Goal: Task Accomplishment & Management: Use online tool/utility

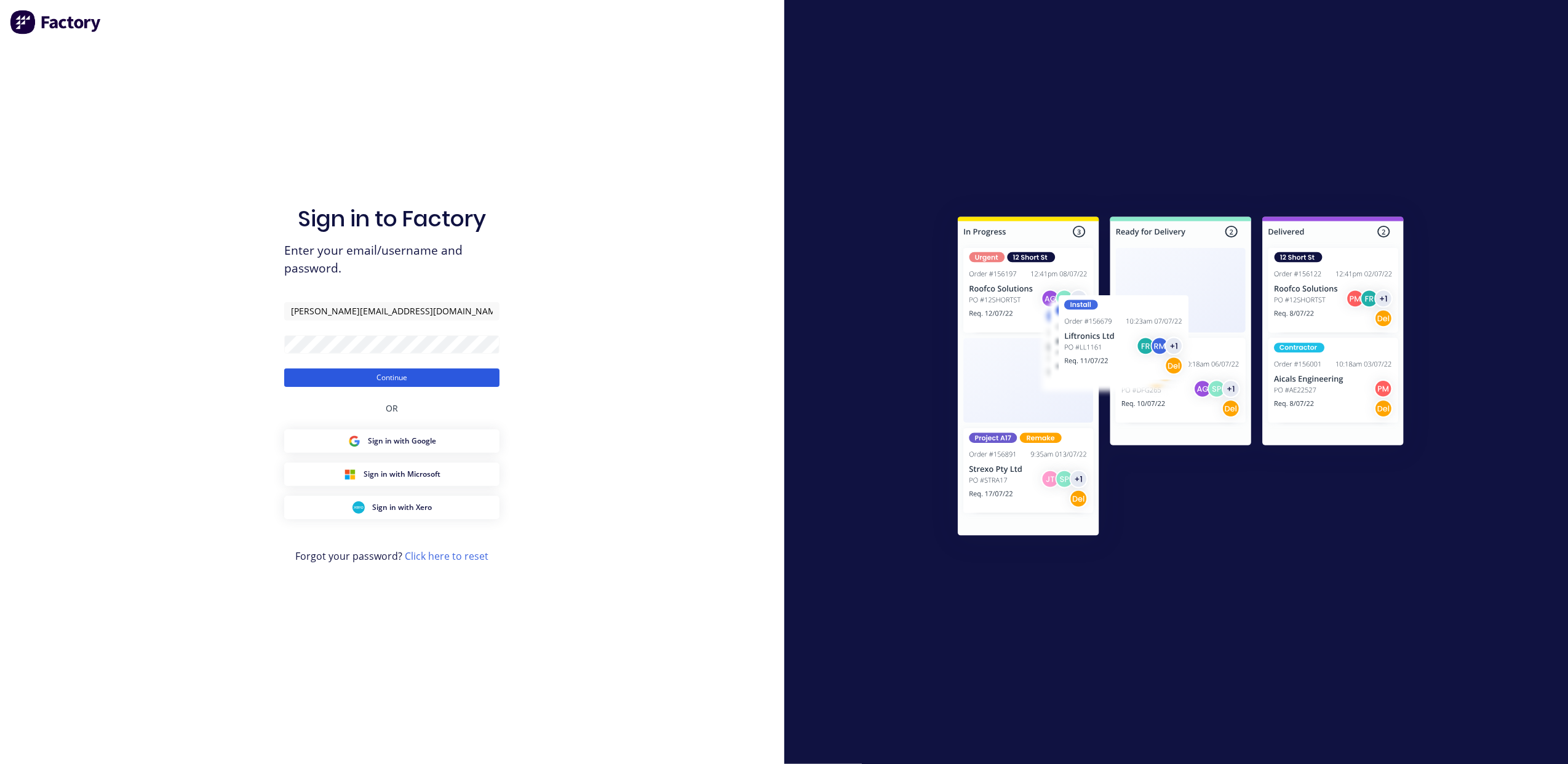
click at [434, 382] on button "Continue" at bounding box center [392, 378] width 215 height 18
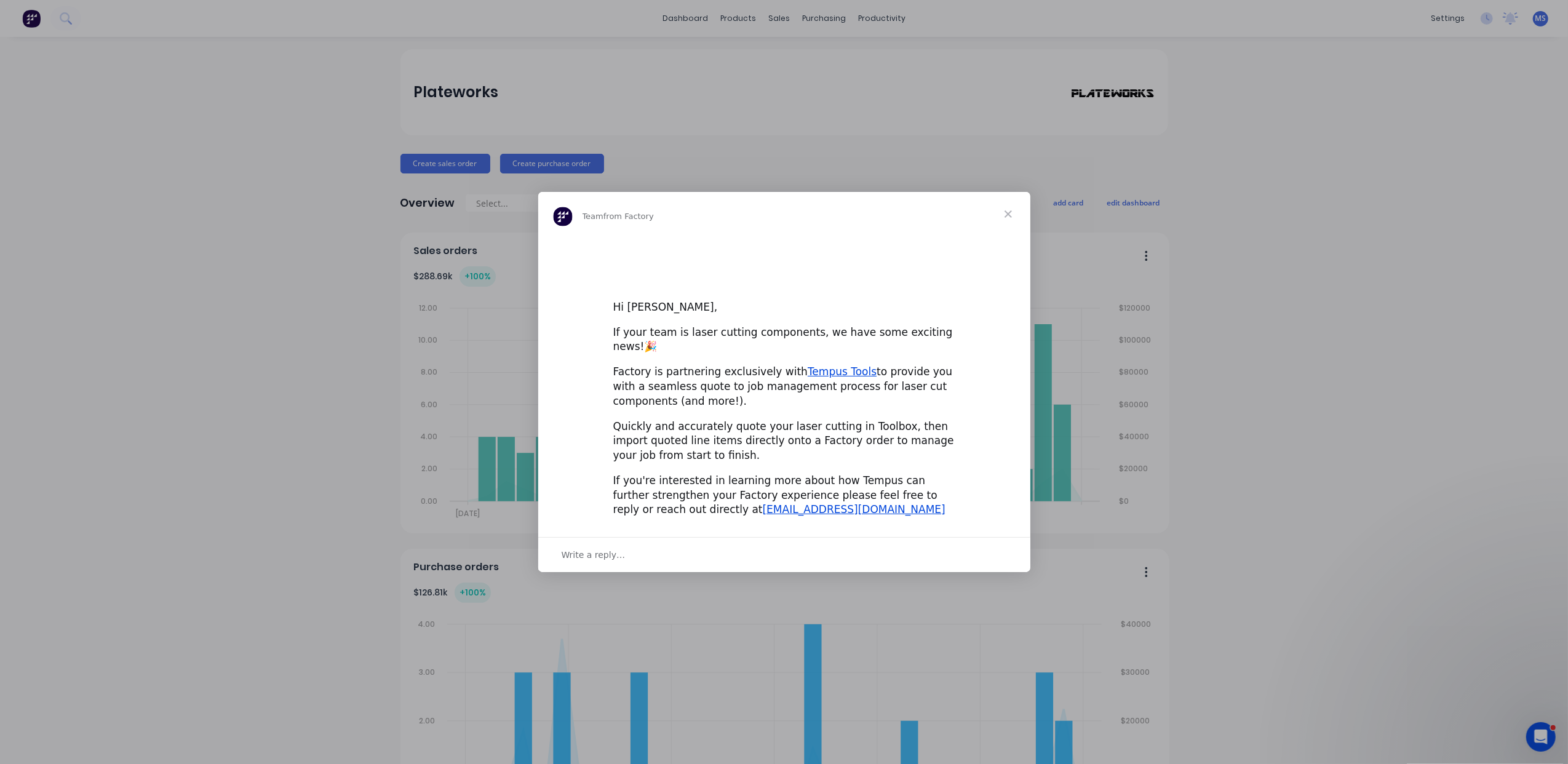
click at [1416, 277] on div "Intercom messenger" at bounding box center [784, 382] width 1568 height 764
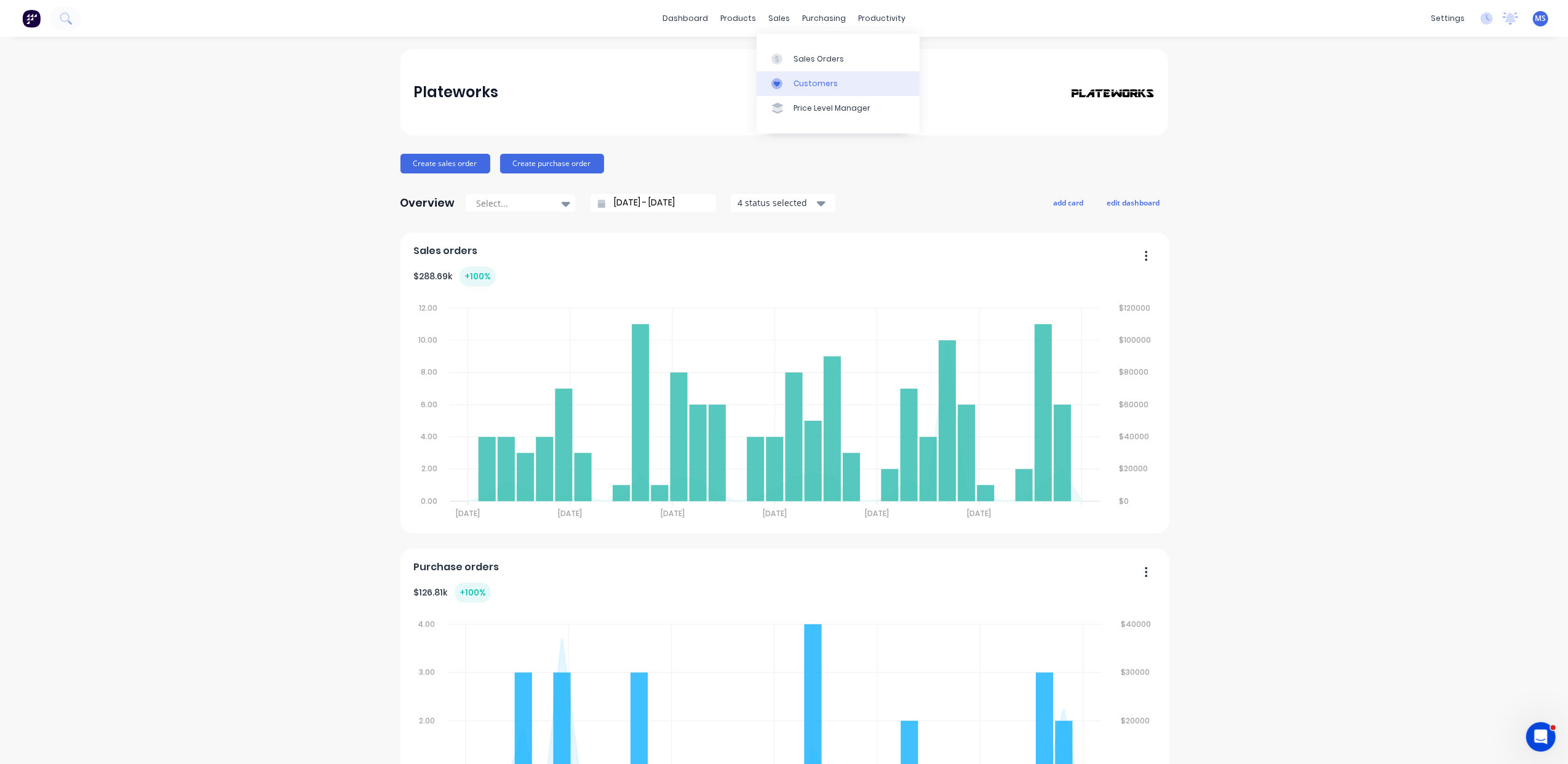
click at [811, 81] on div "Customers" at bounding box center [816, 84] width 44 height 11
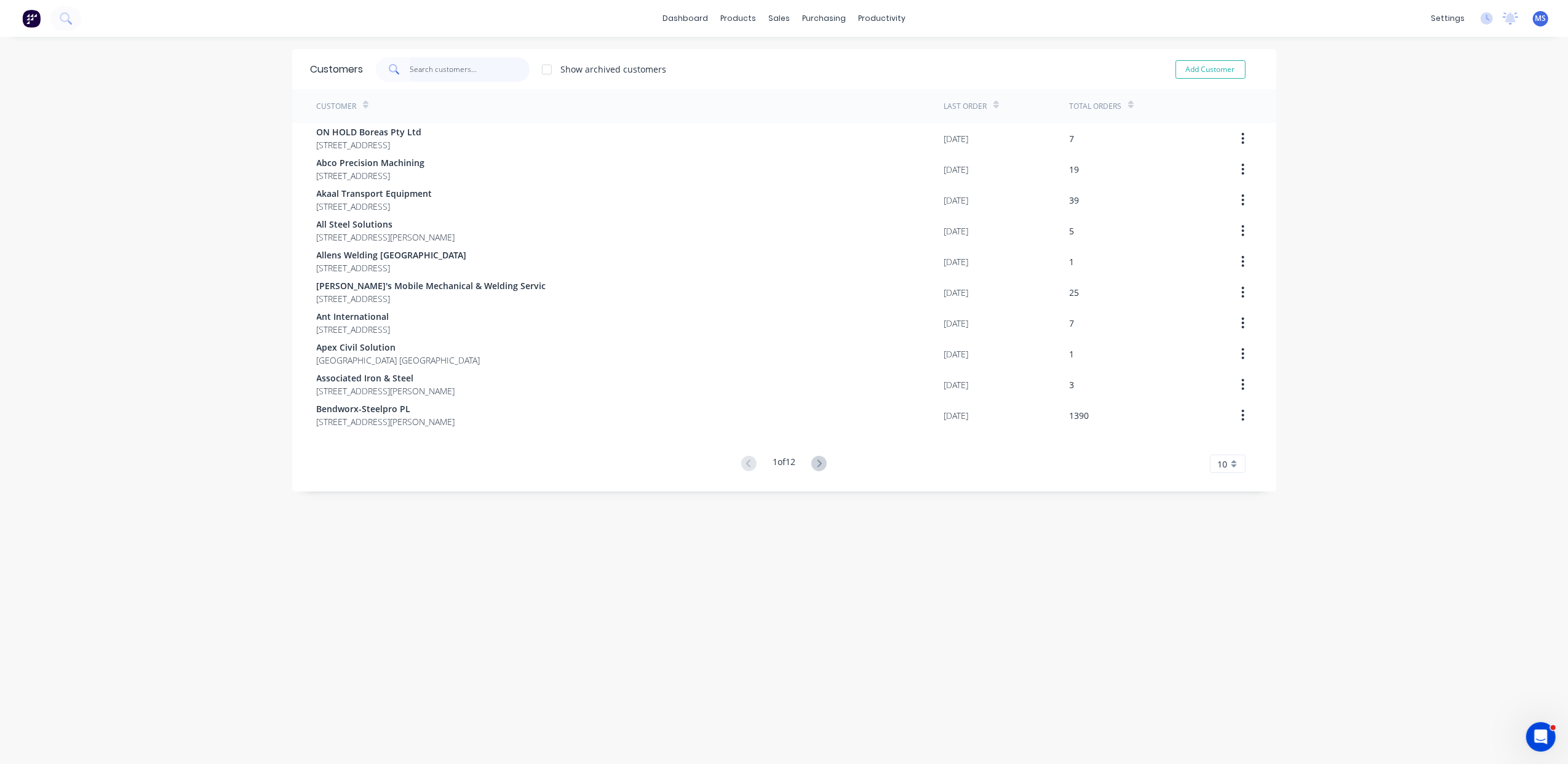
click at [422, 68] on input "text" at bounding box center [470, 69] width 120 height 24
click at [811, 463] on icon at bounding box center [819, 464] width 16 height 16
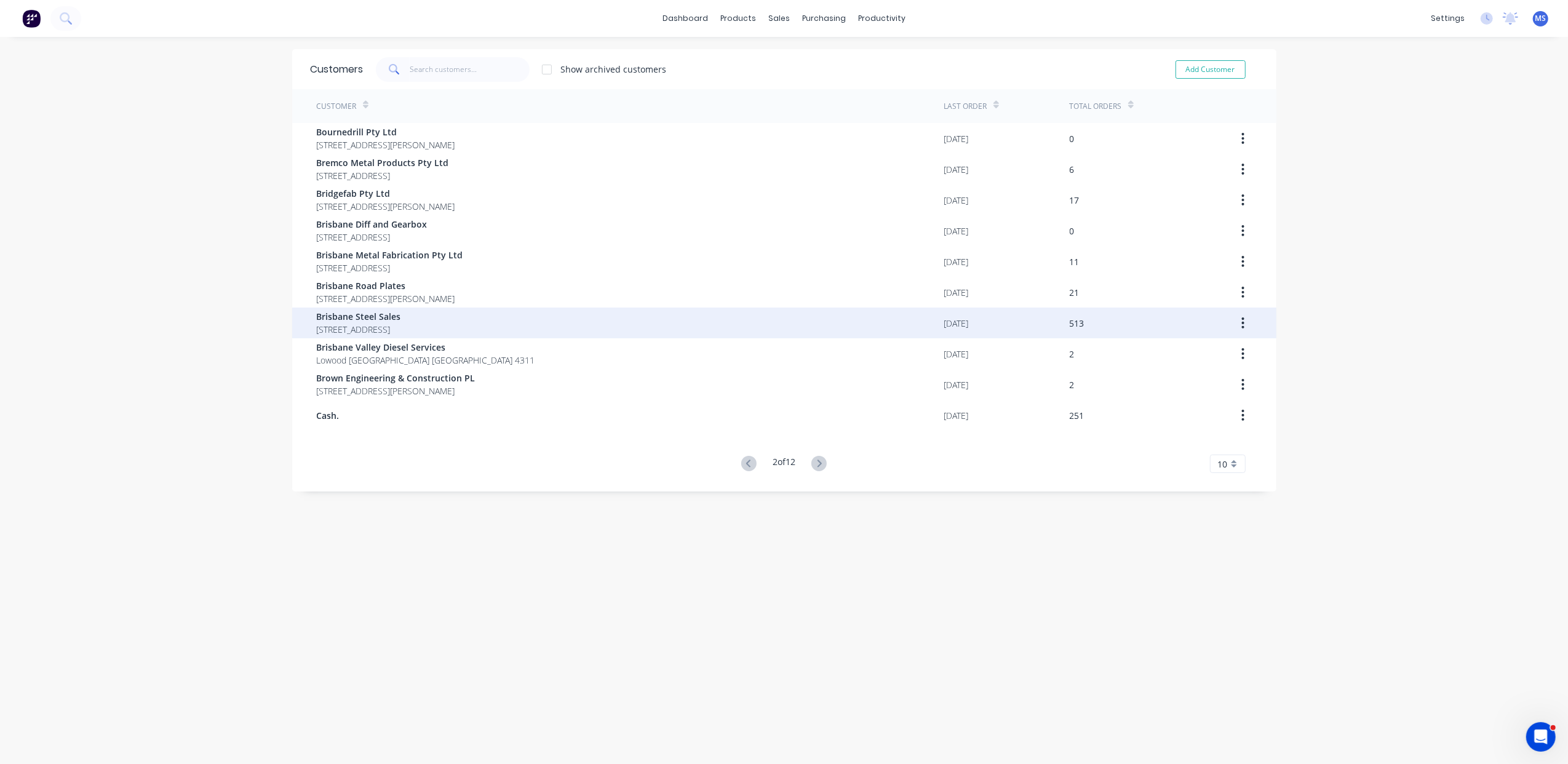
click at [401, 313] on span "Brisbane Steel Sales" at bounding box center [359, 316] width 84 height 13
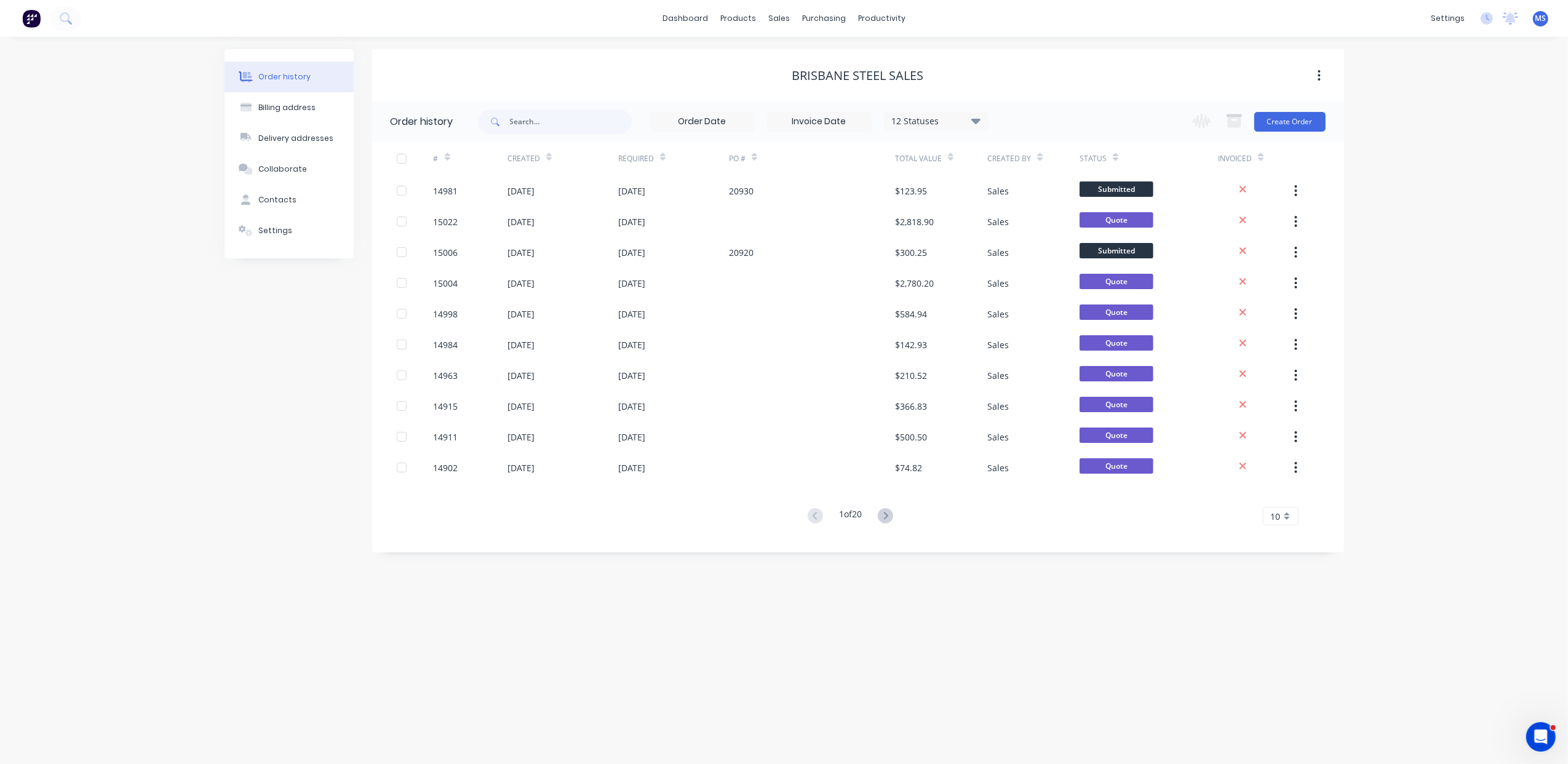
click at [1327, 123] on div "12 Statuses Invoice Status Invoiced Not Invoiced Partial Order Status All Archi…" at bounding box center [911, 121] width 866 height 40
click at [1308, 124] on button "Create Order" at bounding box center [1290, 121] width 72 height 20
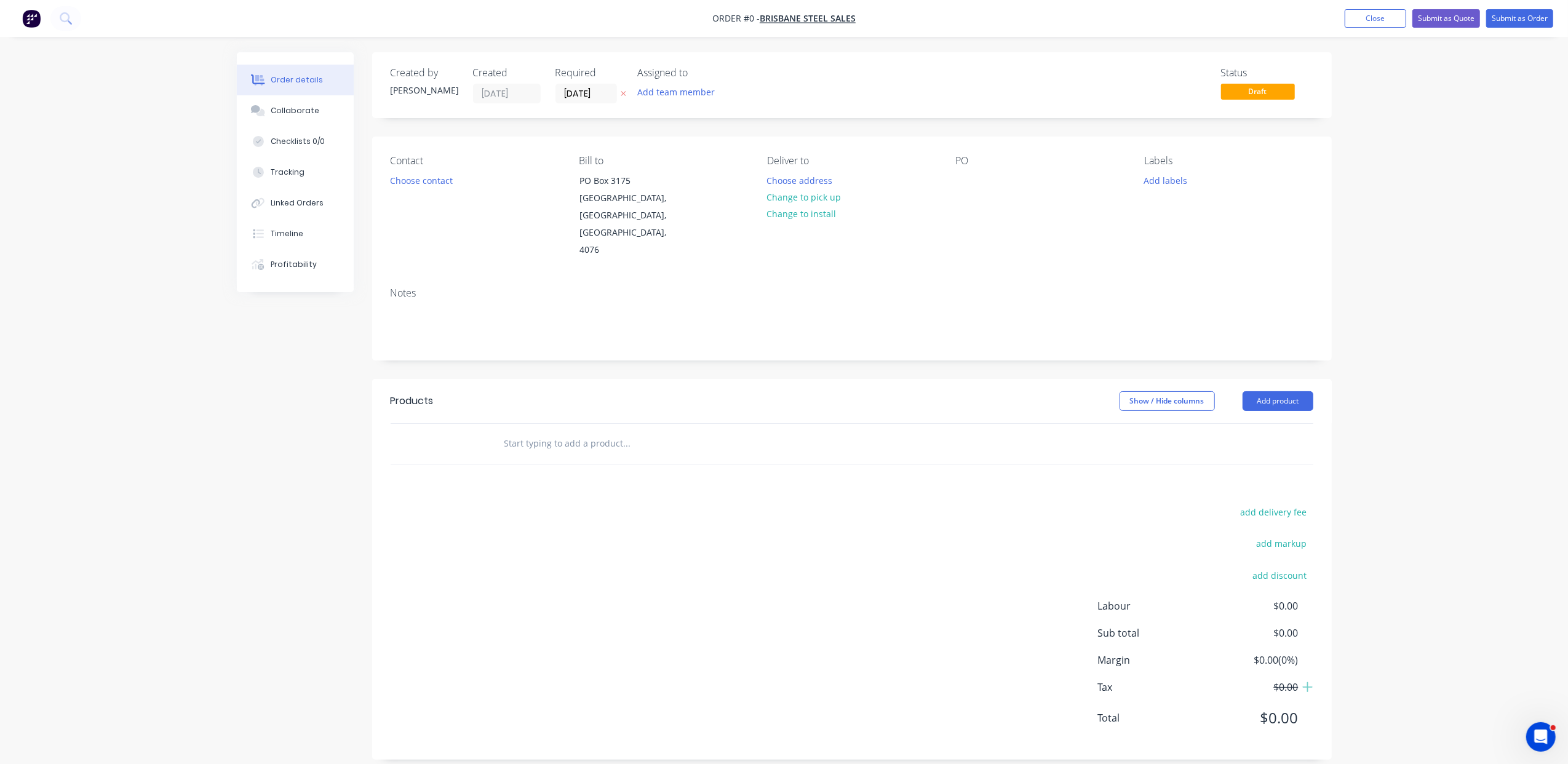
click at [574, 431] on input "text" at bounding box center [627, 443] width 246 height 24
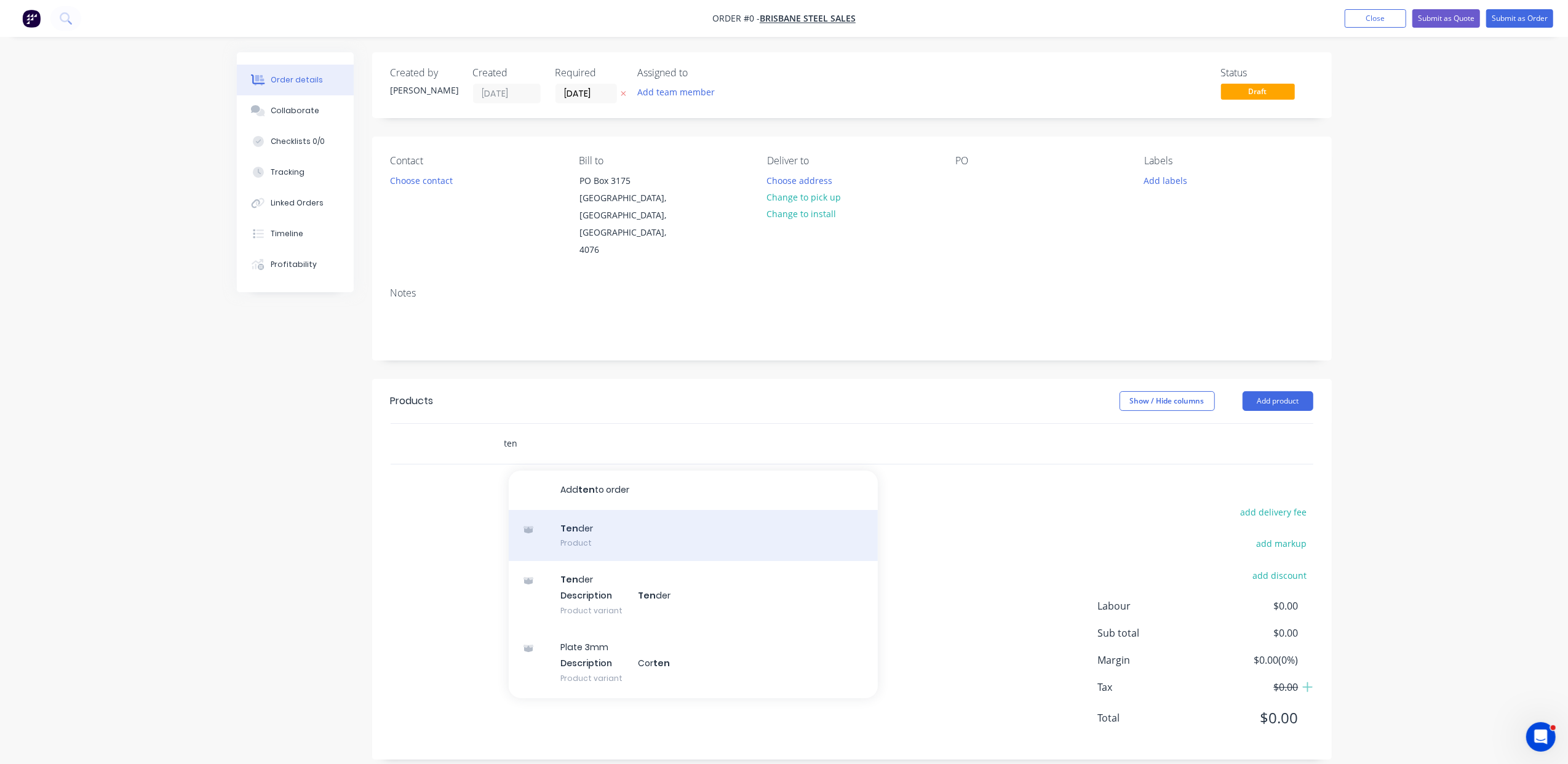
type input "ten"
click at [612, 510] on div "Ten der Product" at bounding box center [693, 536] width 369 height 52
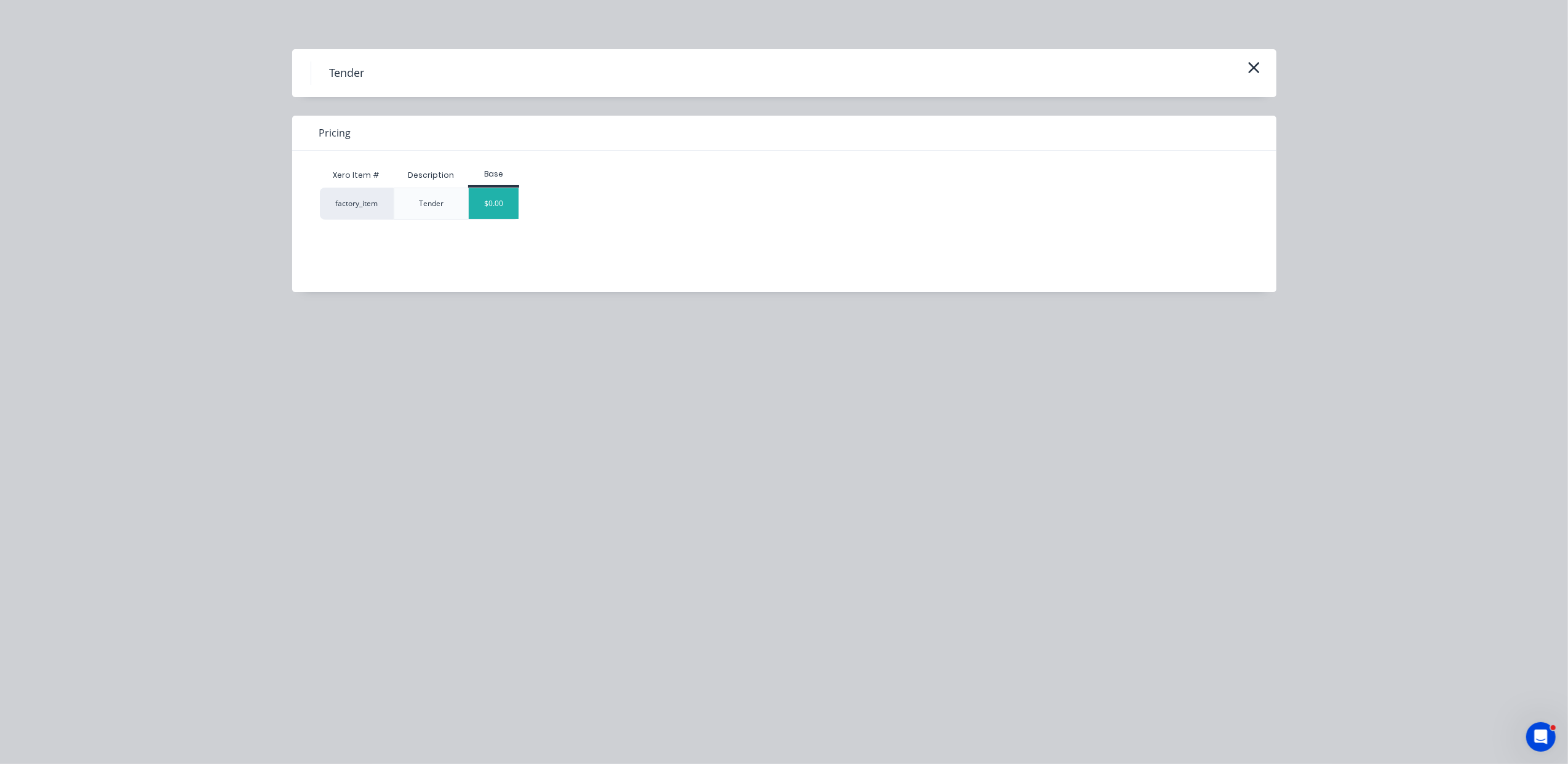
click at [500, 195] on div "$0.00" at bounding box center [493, 203] width 50 height 31
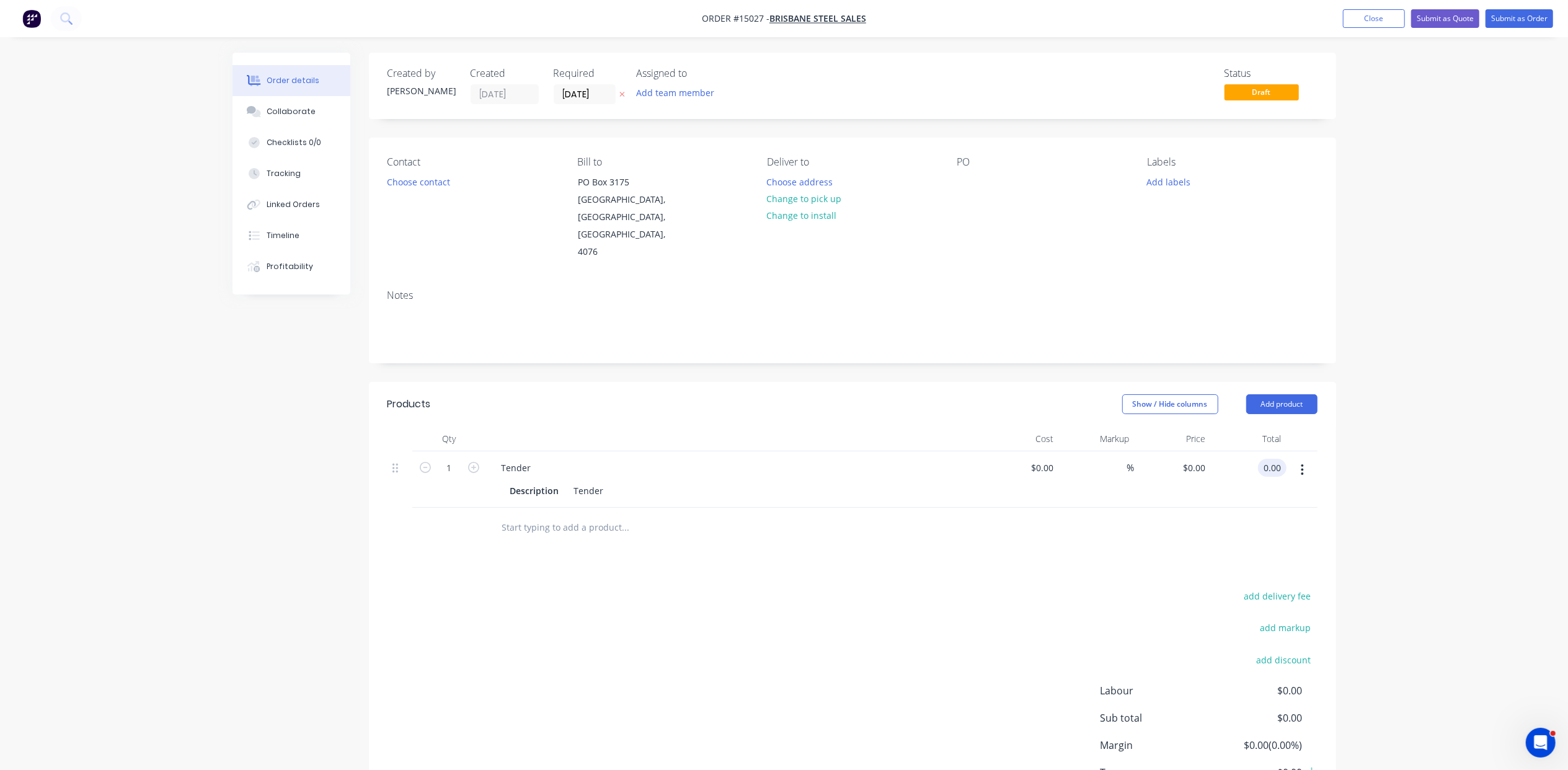
click at [1267, 459] on input "0.00" at bounding box center [1275, 468] width 24 height 18
type input "18240"
type input "$18,240.00"
click at [1441, 25] on button "Submit as Quote" at bounding box center [1445, 18] width 68 height 18
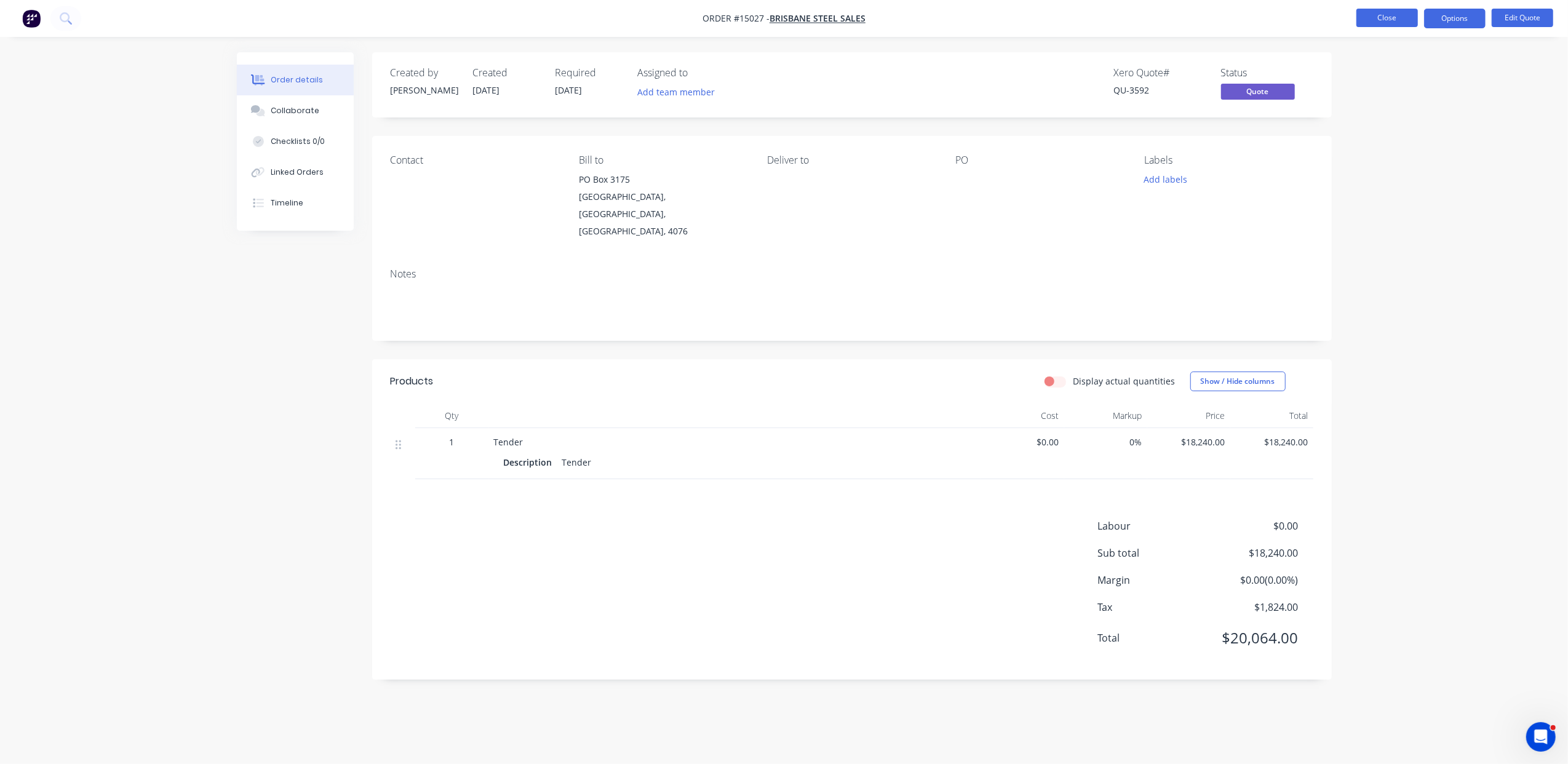
click at [1384, 18] on button "Close" at bounding box center [1387, 17] width 61 height 18
